Goal: Task Accomplishment & Management: Complete application form

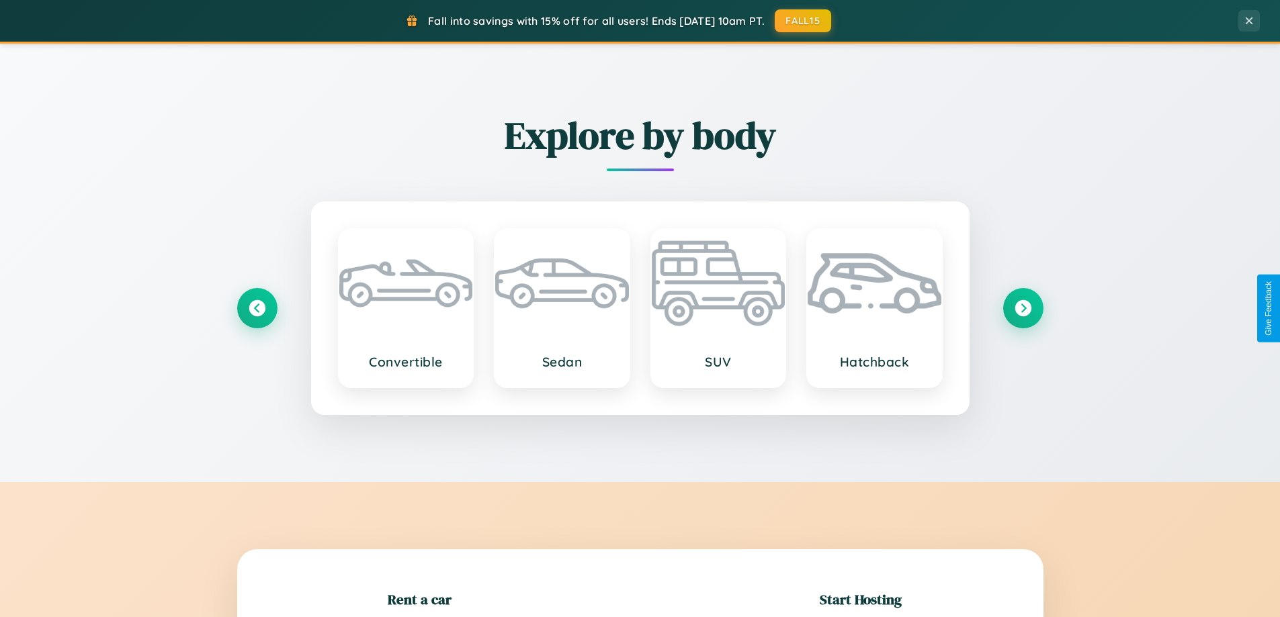
scroll to position [290, 0]
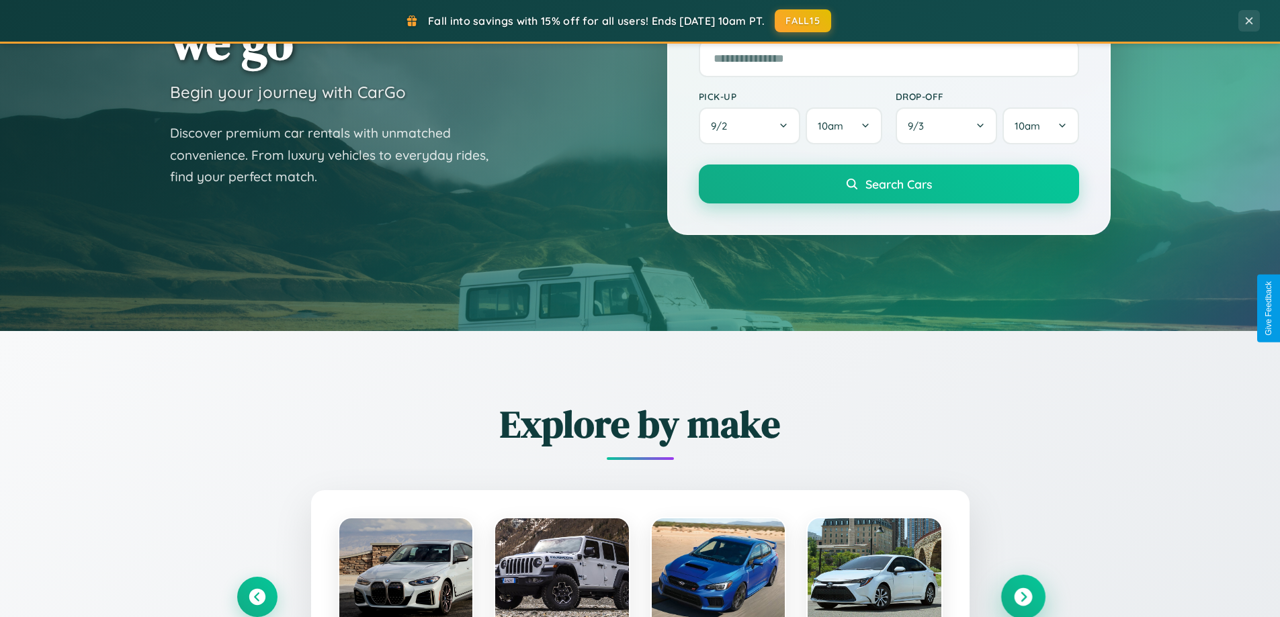
click at [1023, 597] on icon at bounding box center [1023, 598] width 18 height 18
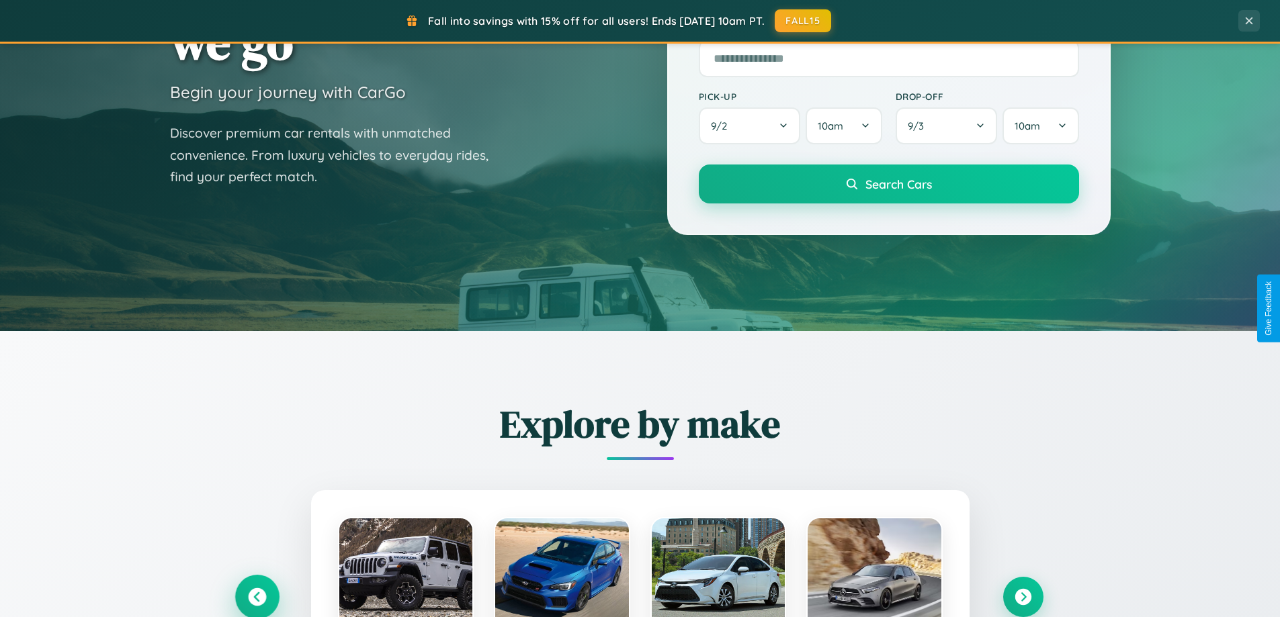
click at [257, 597] on icon at bounding box center [257, 598] width 18 height 18
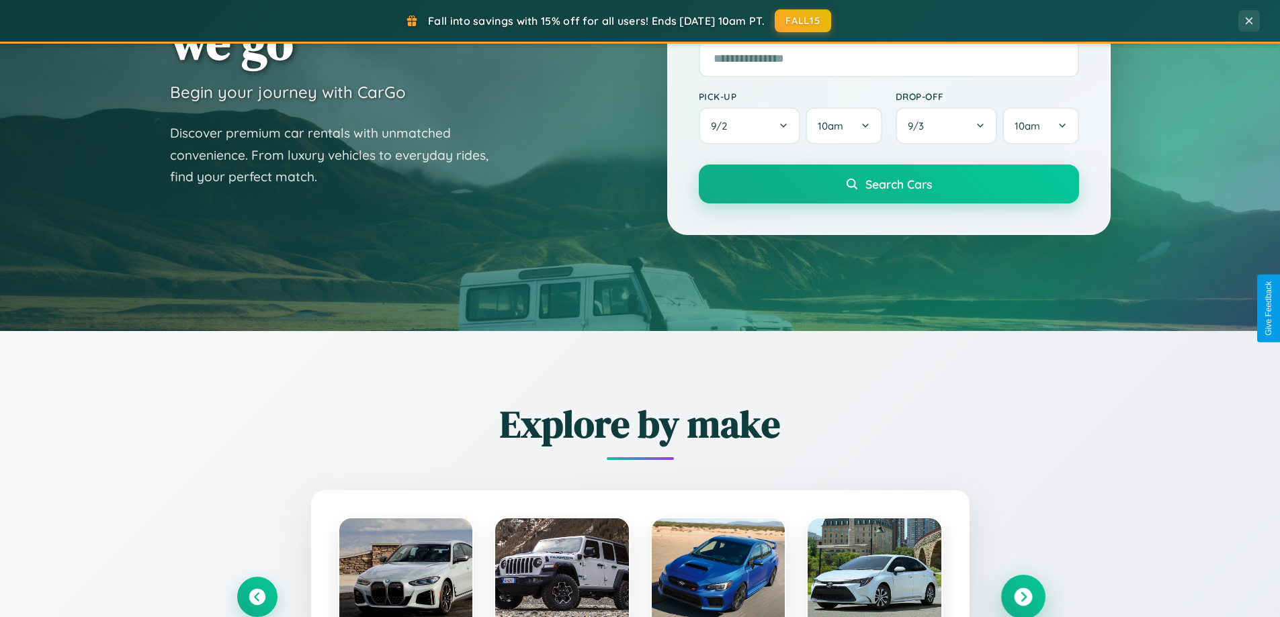
click at [1023, 597] on icon at bounding box center [1023, 598] width 18 height 18
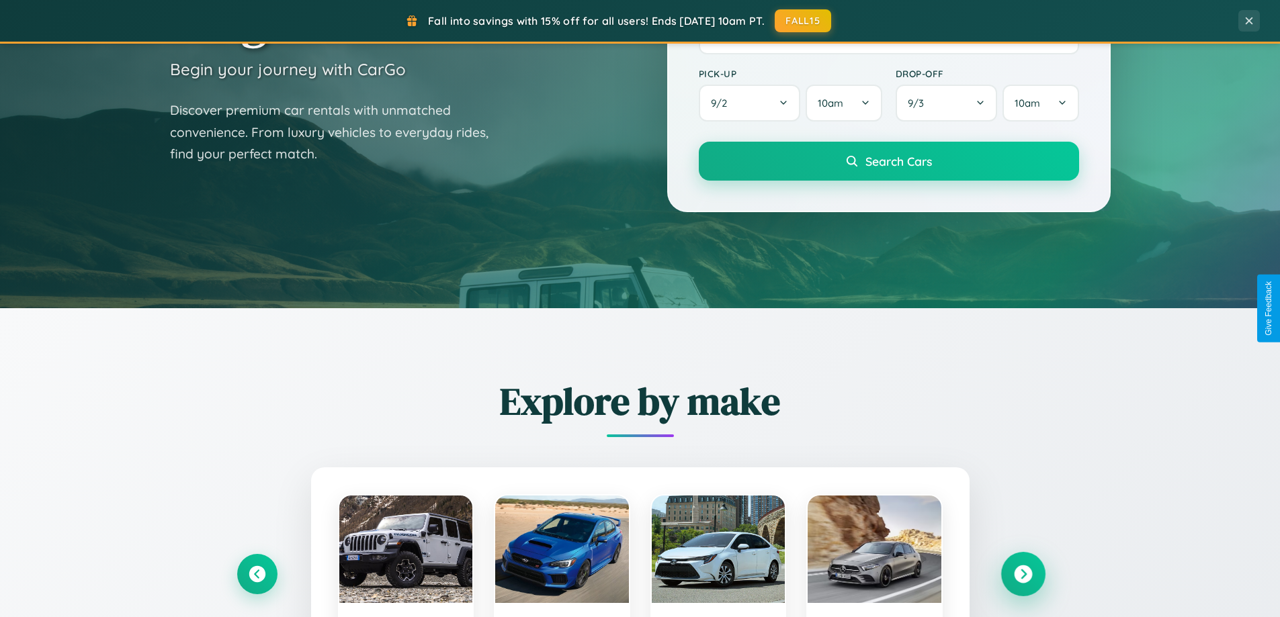
scroll to position [2585, 0]
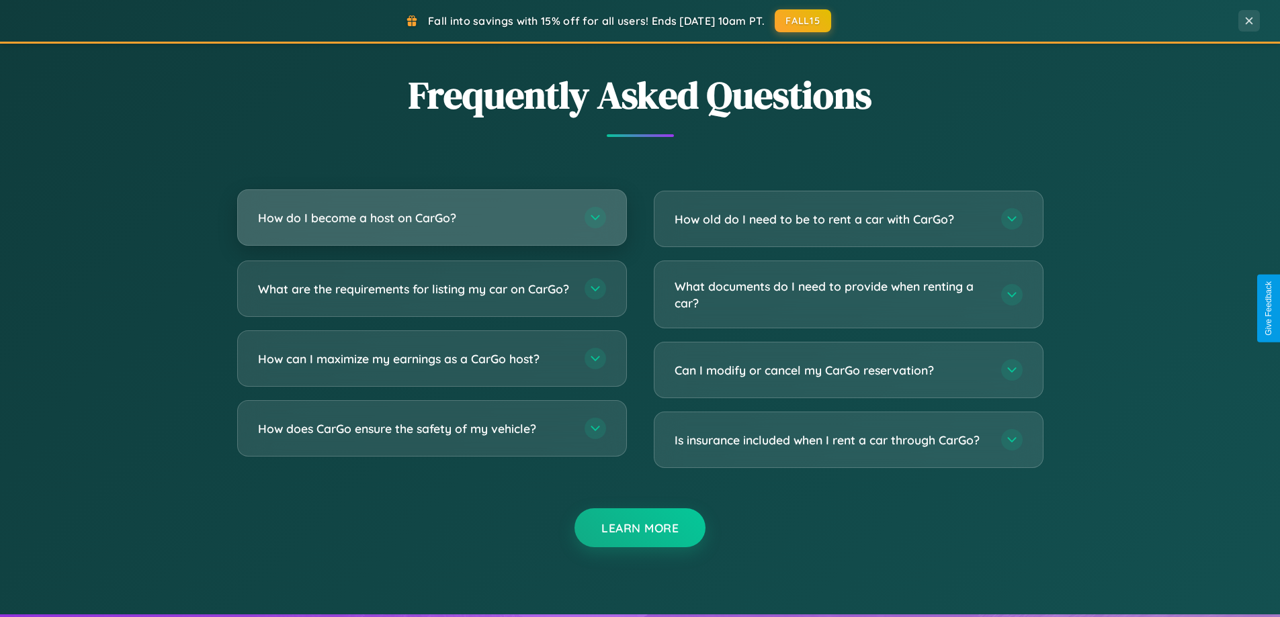
click at [431, 218] on h3 "How do I become a host on CarGo?" at bounding box center [414, 218] width 313 height 17
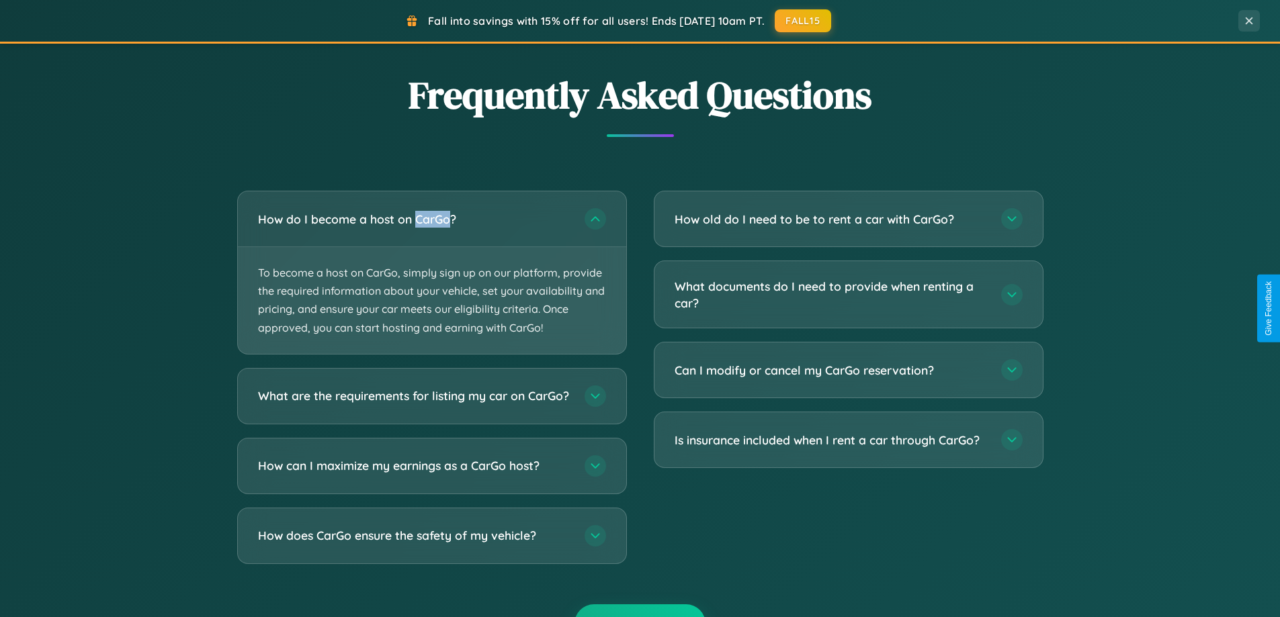
scroll to position [0, 0]
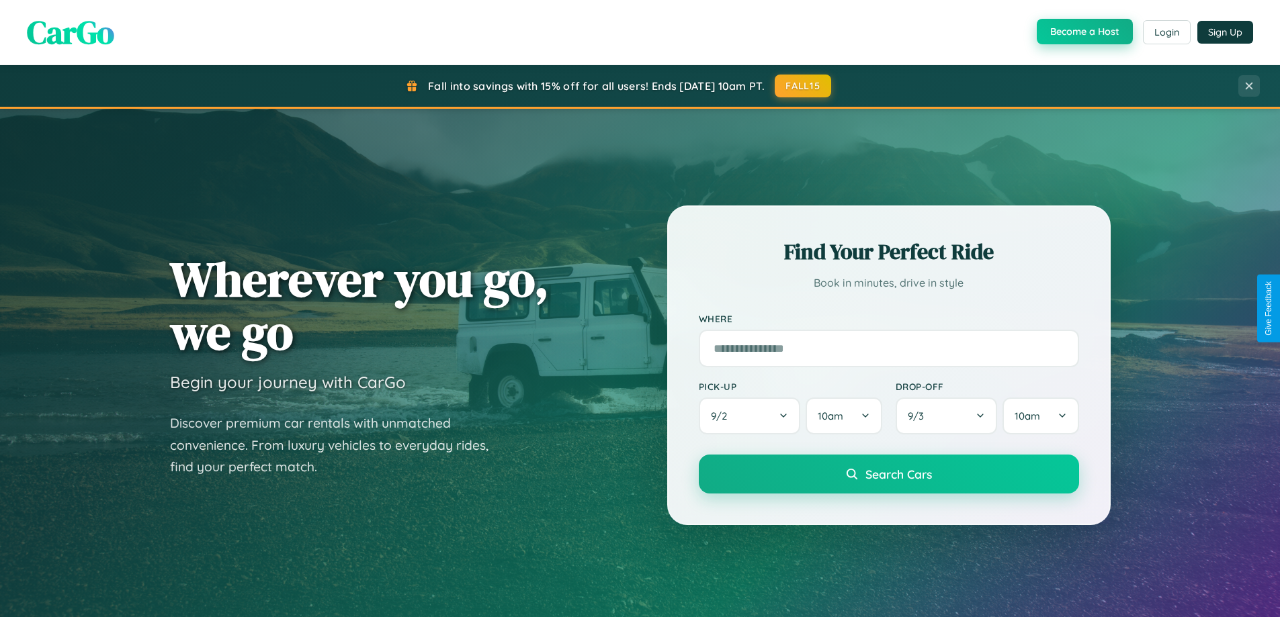
click at [1083, 32] on button "Become a Host" at bounding box center [1085, 32] width 96 height 26
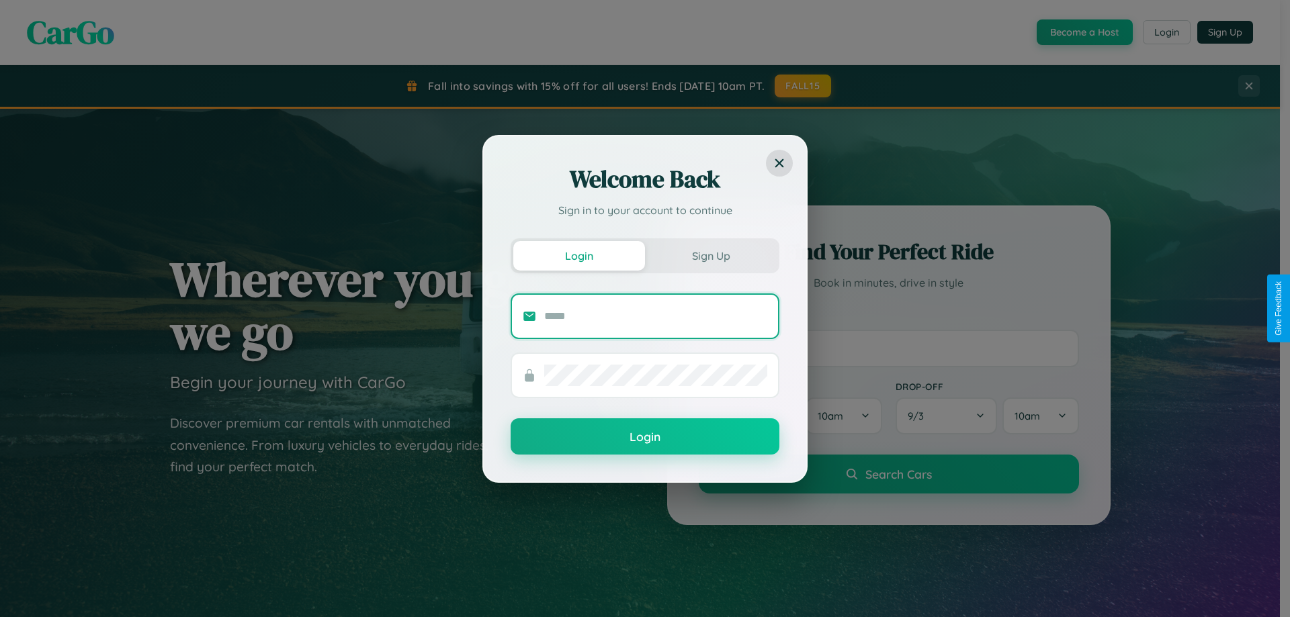
click at [656, 316] on input "text" at bounding box center [655, 316] width 223 height 21
type input "**********"
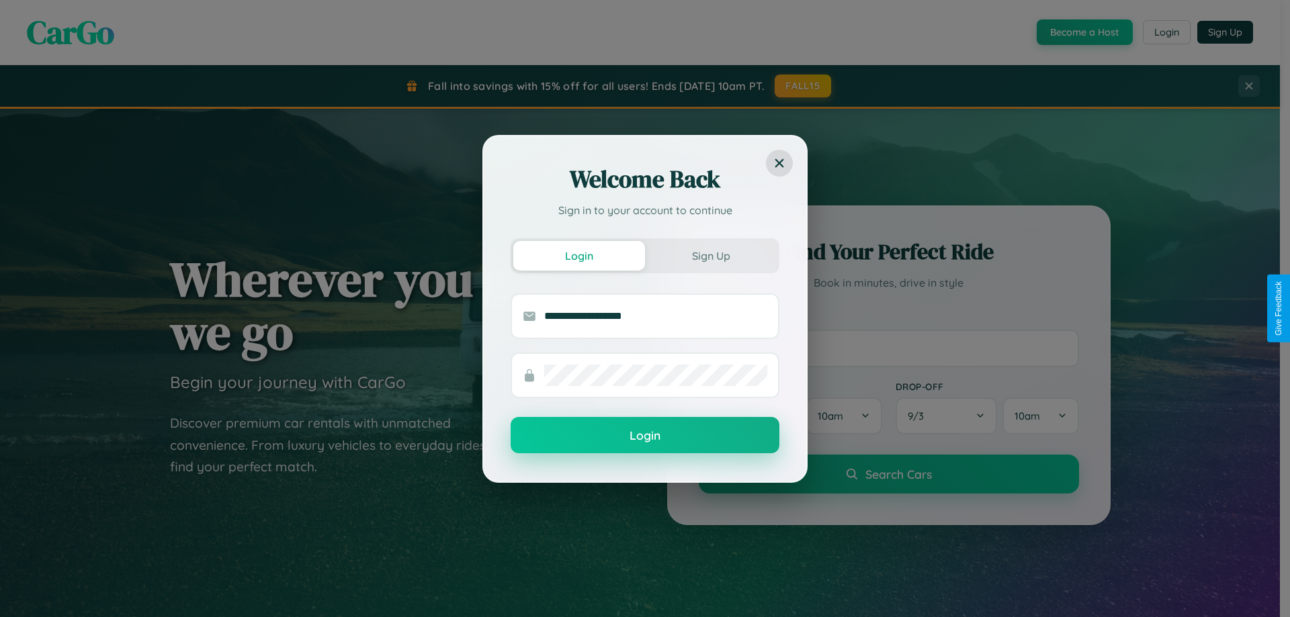
click at [645, 436] on button "Login" at bounding box center [645, 435] width 269 height 36
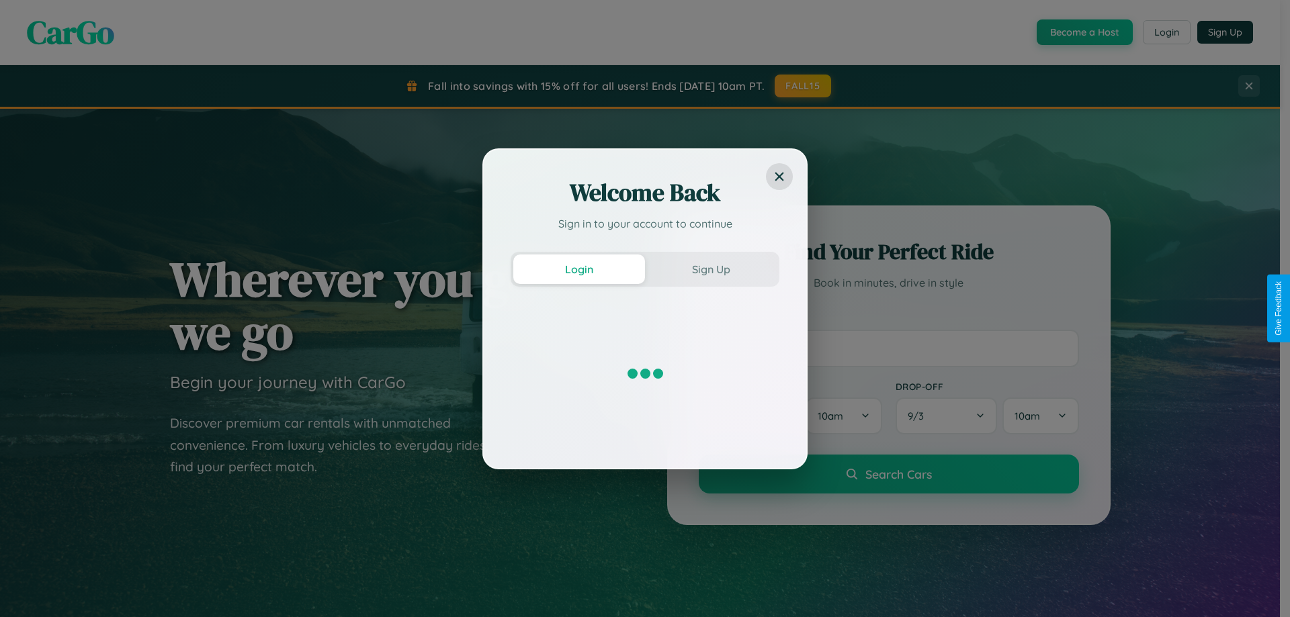
click at [1083, 32] on div "Welcome Back Sign in to your account to continue Login Sign Up" at bounding box center [645, 308] width 1290 height 617
